Goal: Navigation & Orientation: Find specific page/section

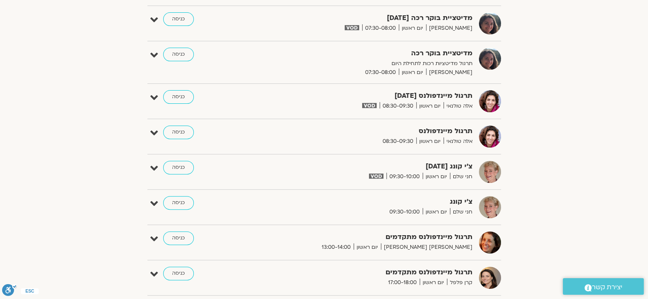
click at [557, 43] on div "הצג רק הרצאות להם יש [PERSON_NAME] גישה [DATE] - [DATE] השבוע להציג אירועים שפת…" at bounding box center [324, 144] width 477 height 711
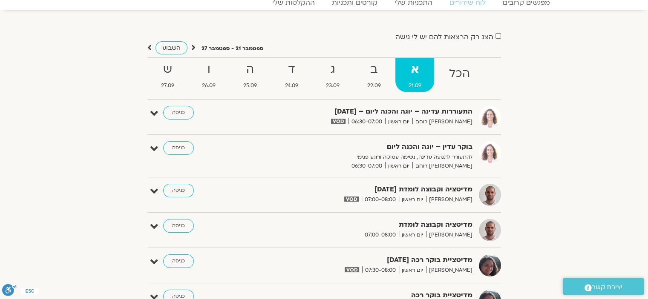
scroll to position [10, 0]
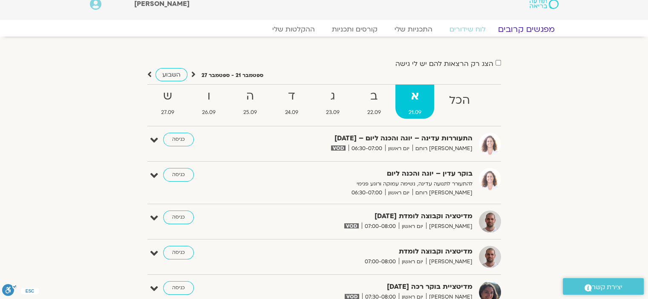
click at [537, 30] on link "מפגשים קרובים" at bounding box center [525, 29] width 77 height 10
